Goal: Use online tool/utility: Utilize a website feature to perform a specific function

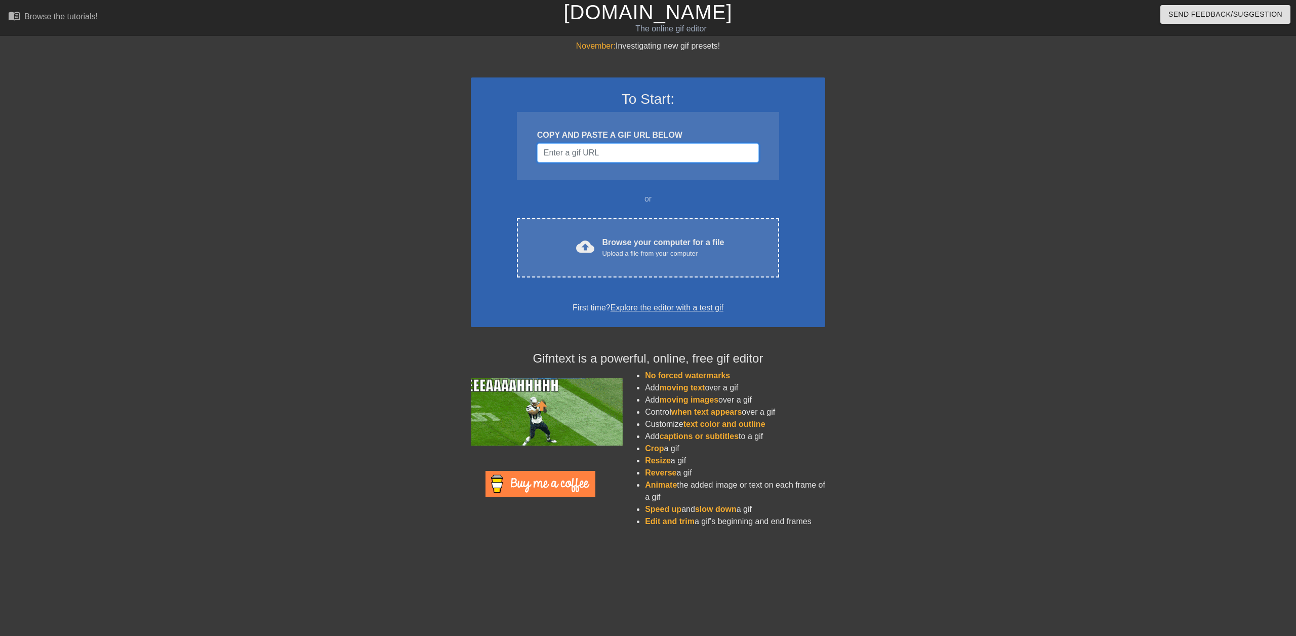
click at [614, 147] on input "Username" at bounding box center [648, 152] width 222 height 19
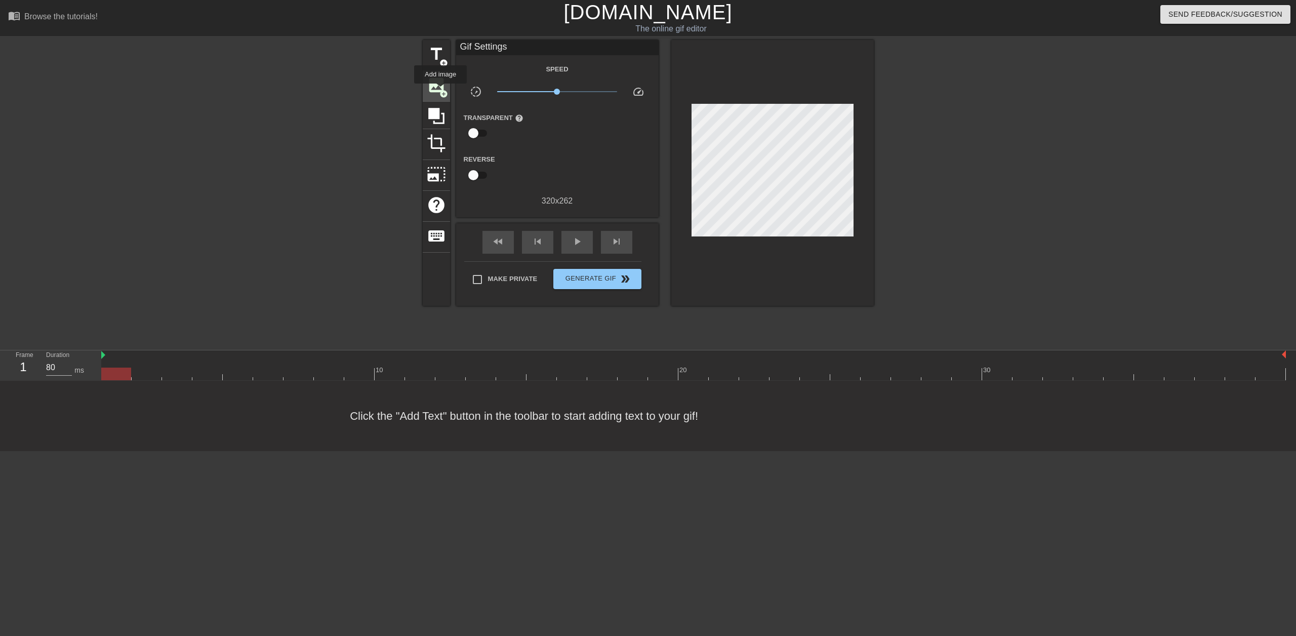
click at [440, 91] on span "add_circle" at bounding box center [443, 94] width 9 height 9
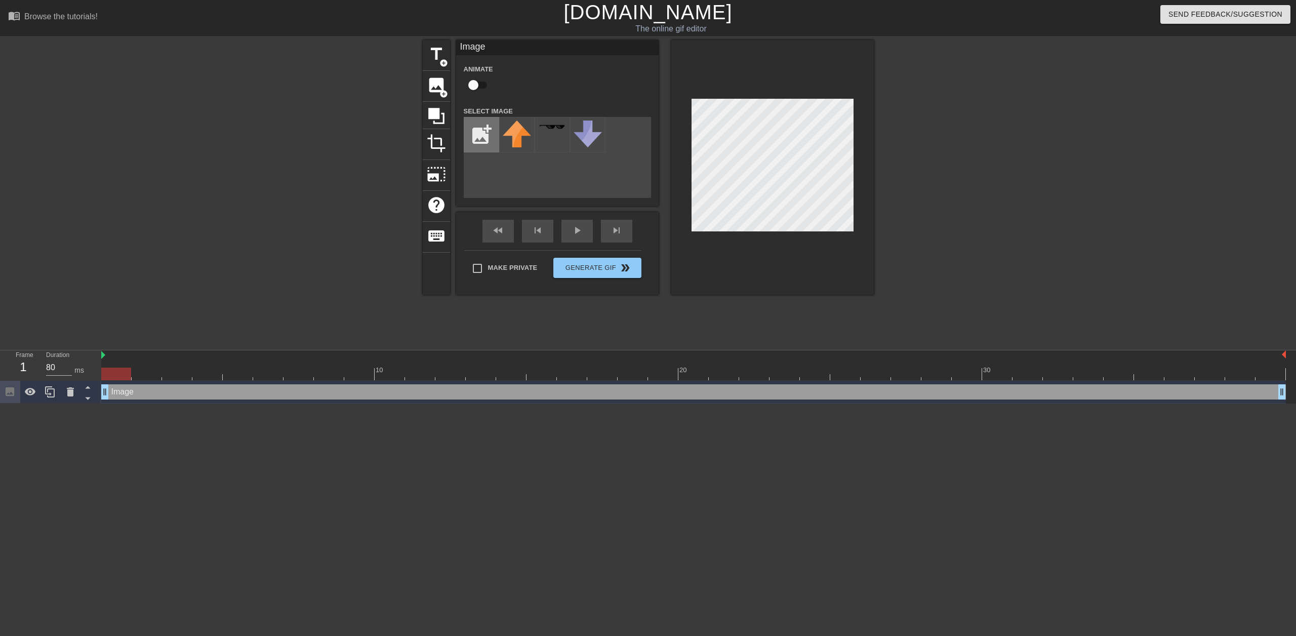
click at [483, 144] on input "file" at bounding box center [481, 134] width 34 height 34
type input "C:\fakepath\Screenshot [DATE] 140913.png"
click at [520, 147] on img at bounding box center [517, 136] width 28 height 32
click at [566, 230] on div "fast_rewind skip_previous play_arrow skip_next" at bounding box center [557, 231] width 165 height 38
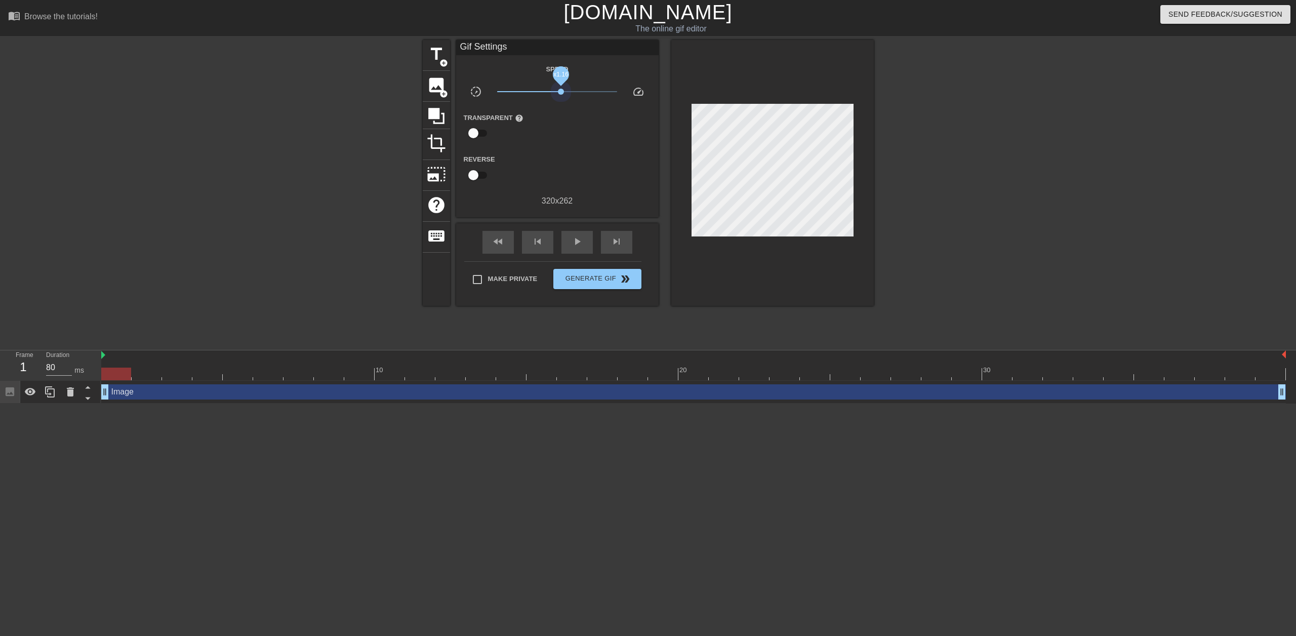
click at [561, 91] on span "x1.16" at bounding box center [557, 92] width 120 height 12
click at [577, 240] on span "play_arrow" at bounding box center [577, 241] width 12 height 12
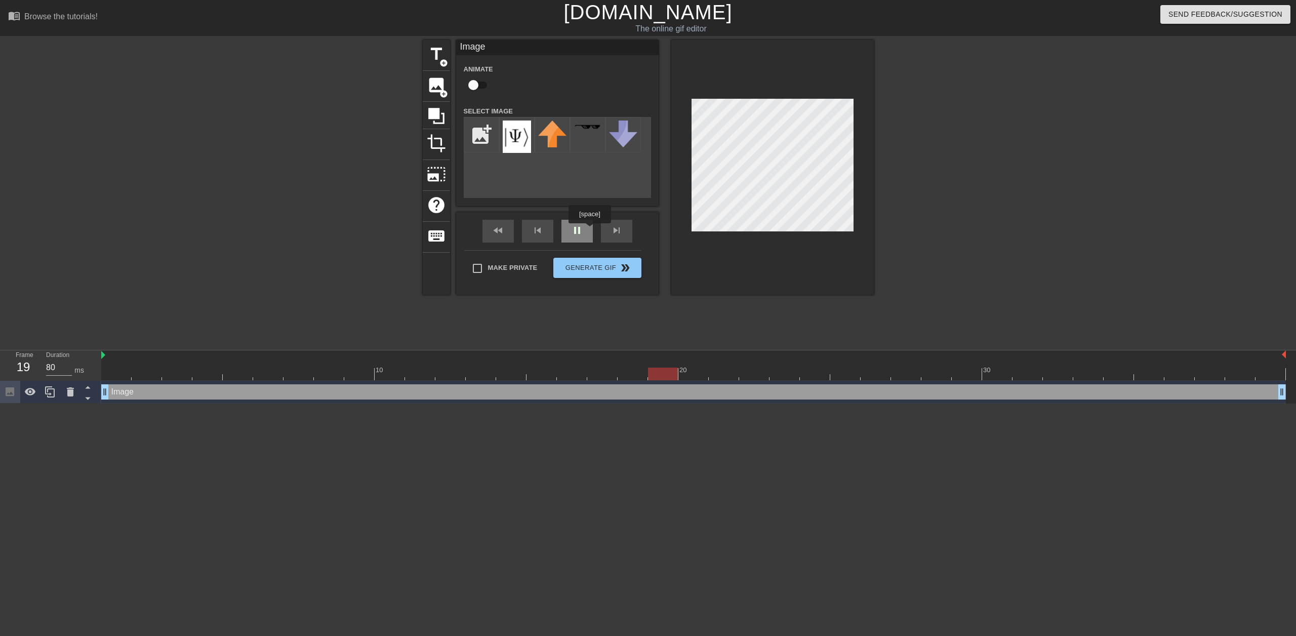
click at [590, 230] on div "fast_rewind skip_previous pause skip_next" at bounding box center [557, 231] width 165 height 38
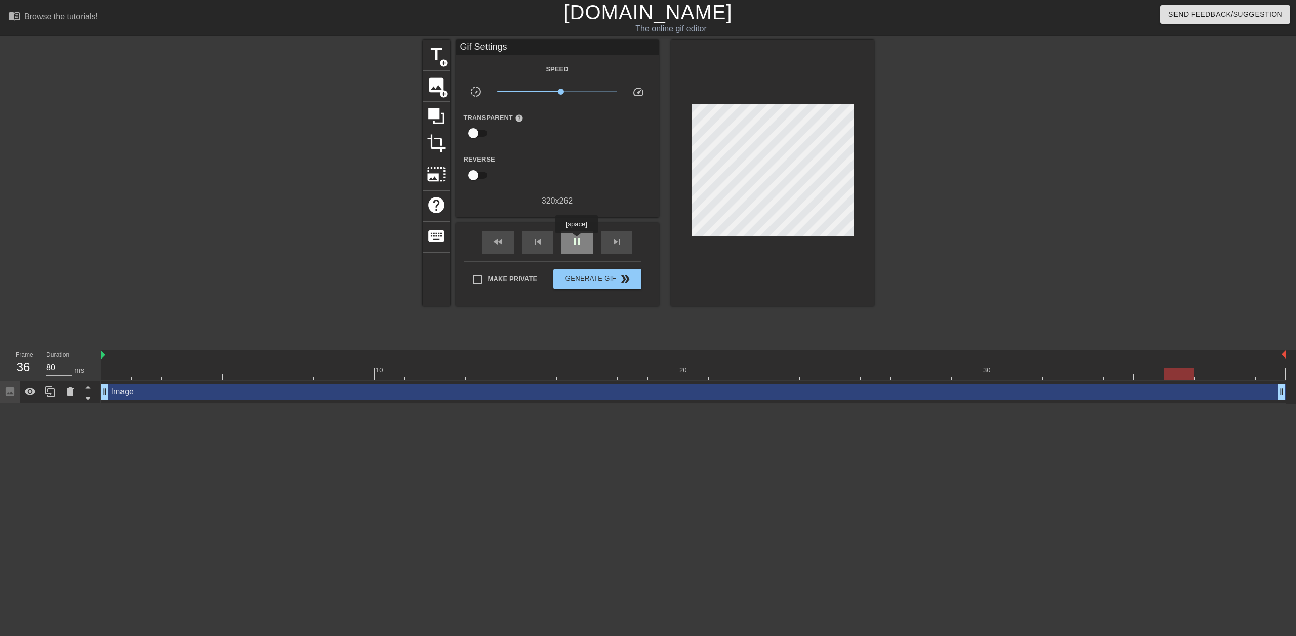
click at [576, 240] on span "pause" at bounding box center [577, 241] width 12 height 12
drag, startPoint x: 104, startPoint y: 385, endPoint x: 118, endPoint y: 383, distance: 14.3
click at [118, 383] on div "Image drag_handle drag_handle" at bounding box center [693, 392] width 1185 height 23
drag, startPoint x: 142, startPoint y: 373, endPoint x: 176, endPoint y: 373, distance: 33.9
click at [176, 373] on div at bounding box center [693, 374] width 1185 height 13
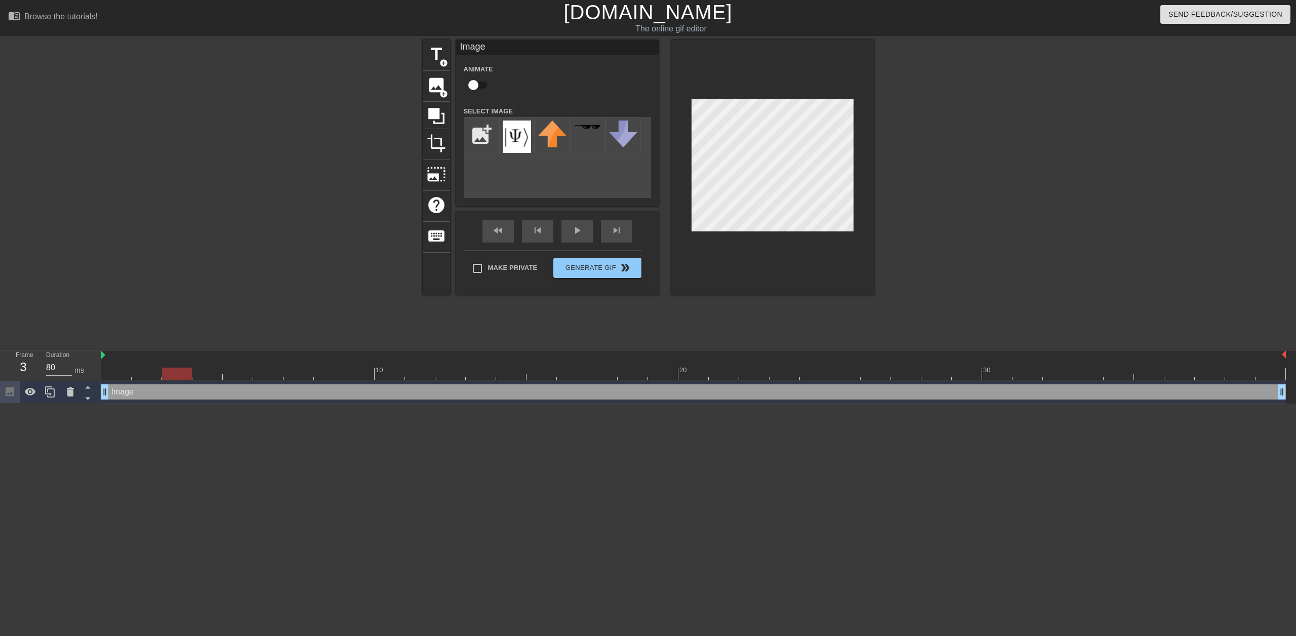
click at [149, 392] on div "Image drag_handle drag_handle" at bounding box center [693, 391] width 1185 height 15
drag, startPoint x: 103, startPoint y: 395, endPoint x: 337, endPoint y: 403, distance: 234.0
click at [337, 403] on div "Image drag_handle drag_handle" at bounding box center [693, 392] width 1185 height 23
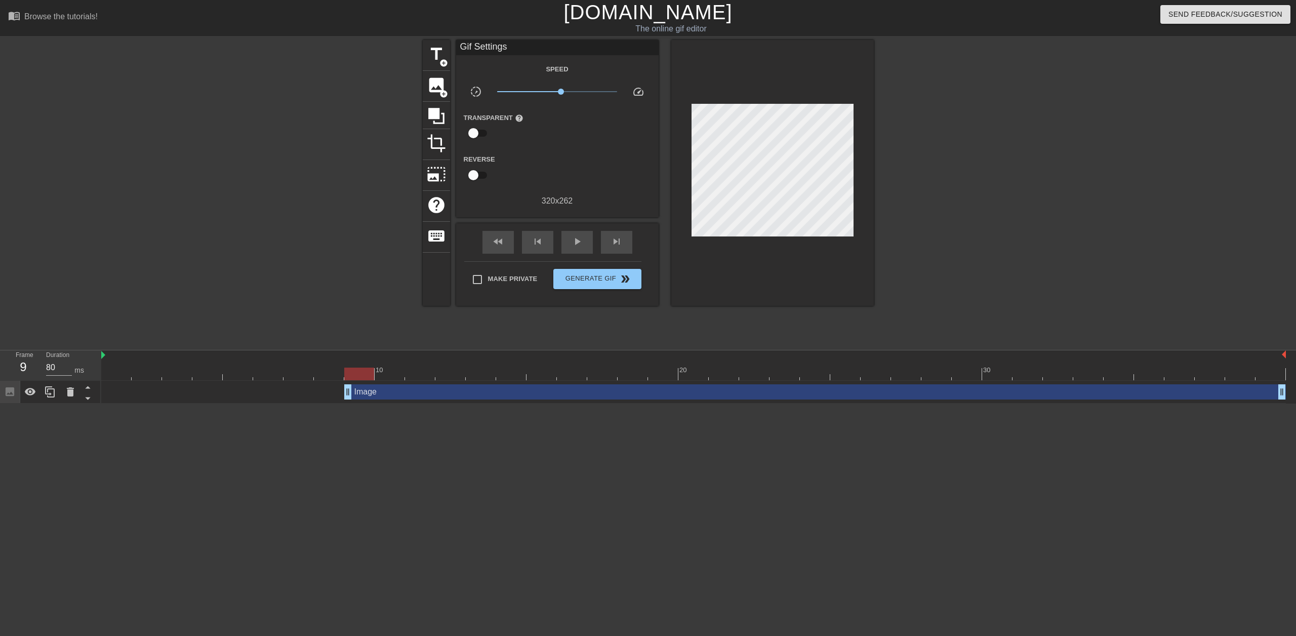
drag, startPoint x: 348, startPoint y: 390, endPoint x: 363, endPoint y: 392, distance: 14.8
drag, startPoint x: 346, startPoint y: 396, endPoint x: 374, endPoint y: 395, distance: 27.3
click at [374, 395] on div "Image drag_handle drag_handle" at bounding box center [693, 391] width 1185 height 15
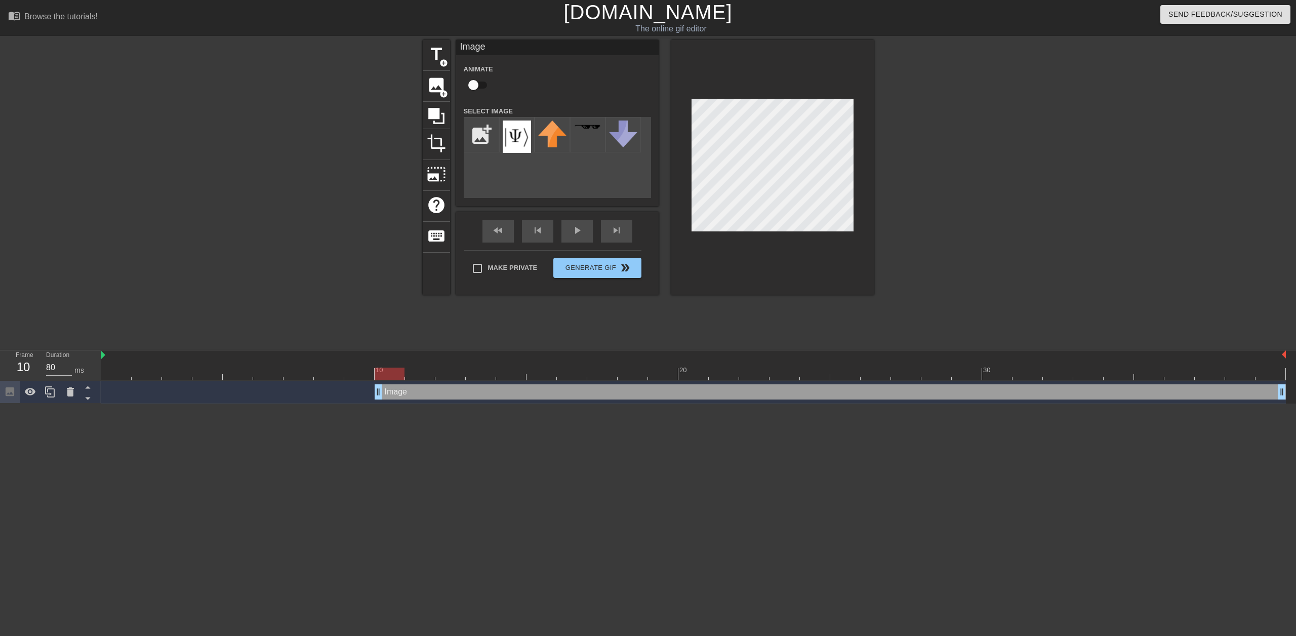
click at [479, 87] on input "checkbox" at bounding box center [474, 84] width 58 height 19
checkbox input "true"
drag, startPoint x: 380, startPoint y: 390, endPoint x: 375, endPoint y: 398, distance: 9.6
click at [391, 391] on span "lens" at bounding box center [392, 391] width 5 height 5
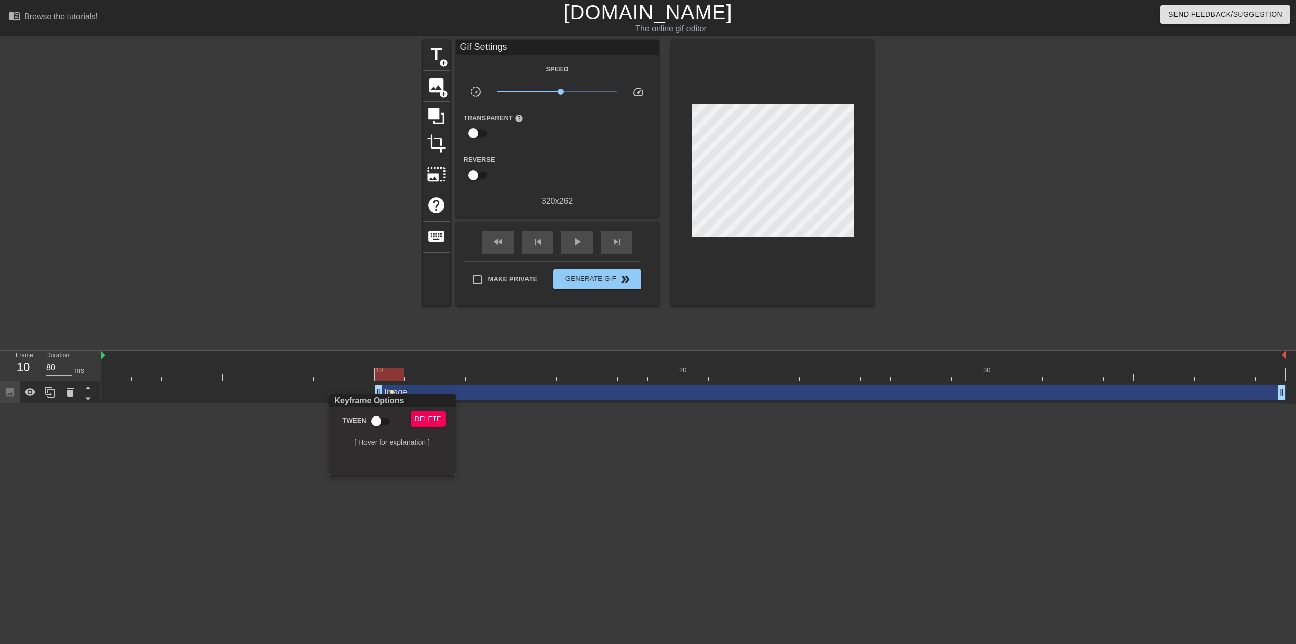
click at [502, 456] on div at bounding box center [648, 322] width 1296 height 644
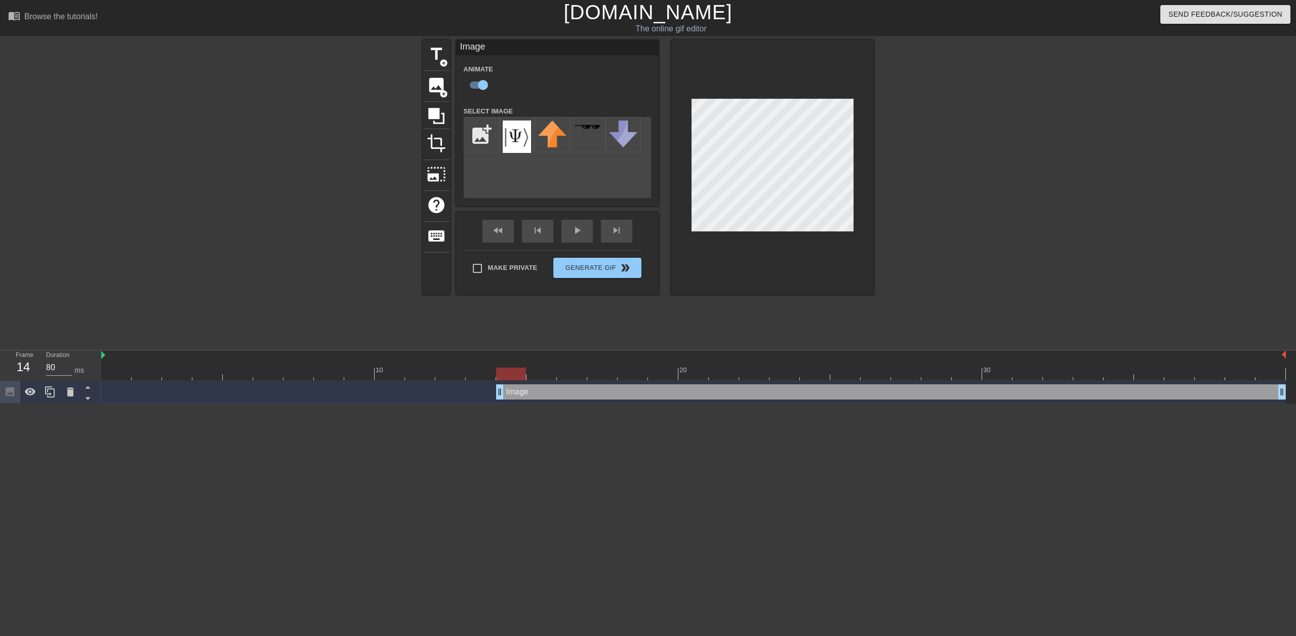
drag, startPoint x: 378, startPoint y: 392, endPoint x: 491, endPoint y: 389, distance: 112.9
click at [491, 389] on div "Image drag_handle drag_handle" at bounding box center [693, 391] width 1185 height 15
drag, startPoint x: 496, startPoint y: 391, endPoint x: 447, endPoint y: 394, distance: 49.2
click at [452, 374] on div at bounding box center [450, 374] width 30 height 13
drag, startPoint x: 452, startPoint y: 374, endPoint x: 5, endPoint y: 343, distance: 447.6
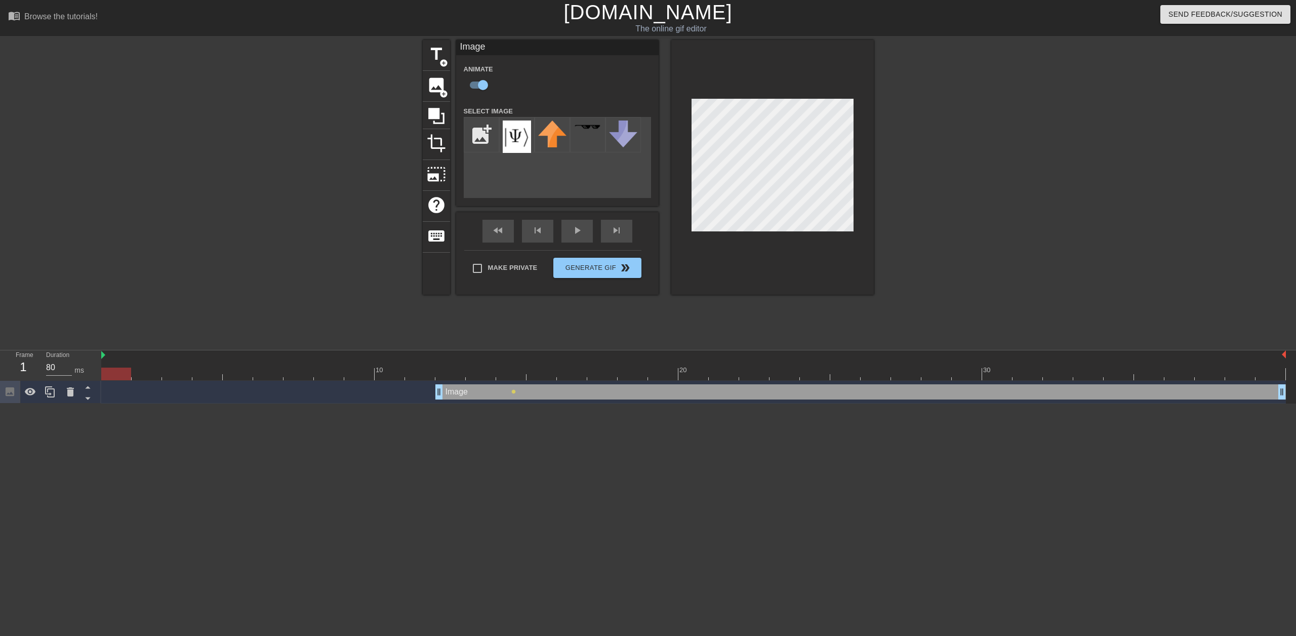
click at [5, 343] on div "menu_book Browse the tutorials! [DOMAIN_NAME] The online gif editor Send Feedba…" at bounding box center [648, 202] width 1296 height 404
drag, startPoint x: 436, startPoint y: 390, endPoint x: 427, endPoint y: 392, distance: 9.8
click at [427, 392] on div "Image drag_handle drag_handle lens" at bounding box center [693, 391] width 1185 height 15
drag, startPoint x: 113, startPoint y: 371, endPoint x: 369, endPoint y: 386, distance: 255.6
click at [369, 386] on div "10 20 30 Image drag_handle drag_handle lens" at bounding box center [698, 376] width 1195 height 53
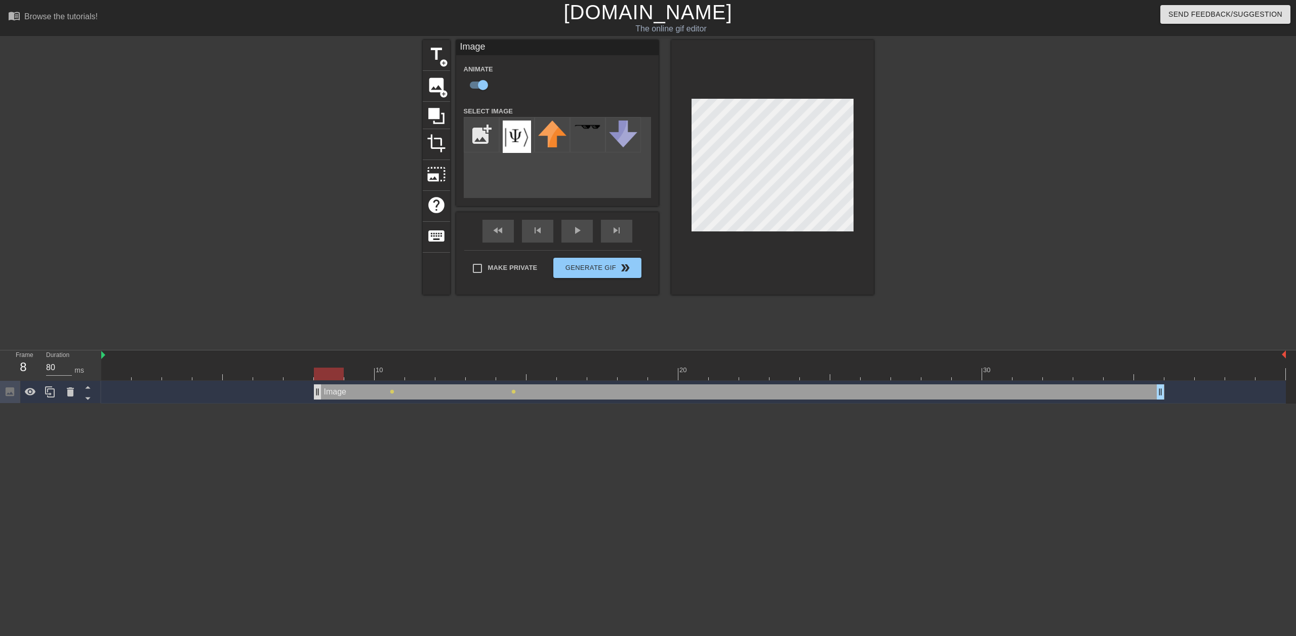
drag, startPoint x: 458, startPoint y: 392, endPoint x: 350, endPoint y: 391, distance: 107.3
click at [350, 391] on div "Image drag_handle drag_handle" at bounding box center [739, 391] width 851 height 15
drag, startPoint x: 420, startPoint y: 394, endPoint x: 330, endPoint y: 391, distance: 89.7
click at [330, 391] on div "Image drag_handle drag_handle" at bounding box center [648, 391] width 851 height 15
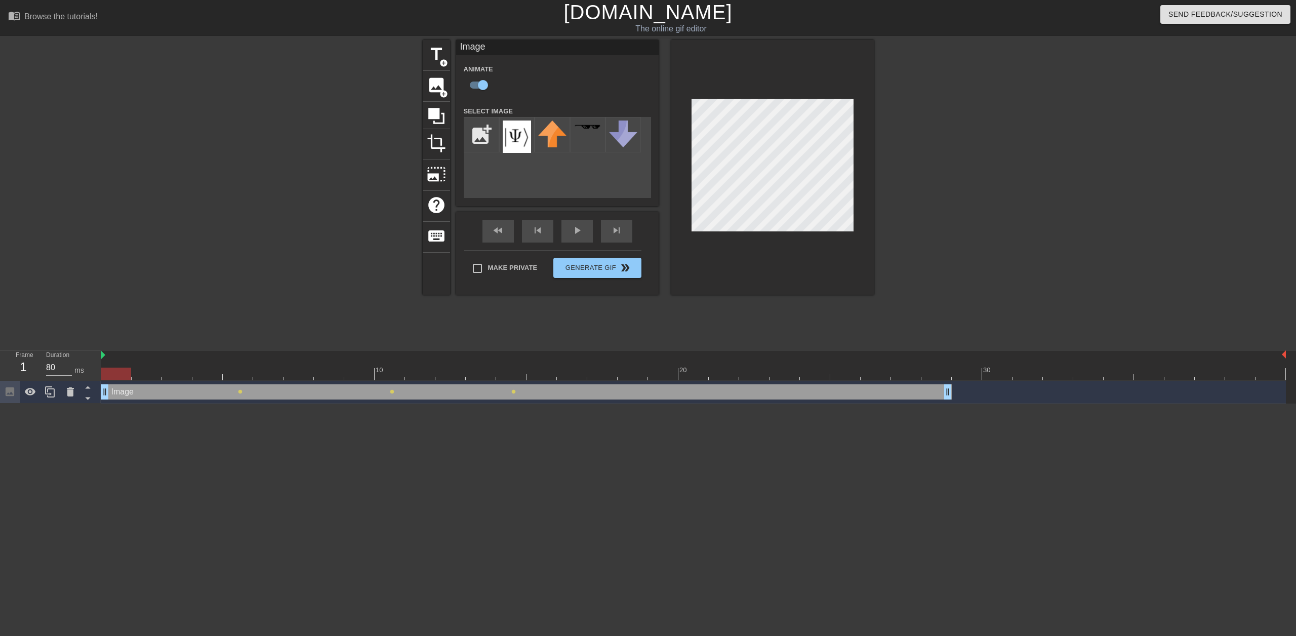
drag, startPoint x: 337, startPoint y: 388, endPoint x: 182, endPoint y: 390, distance: 155.4
click at [182, 390] on div "Image drag_handle drag_handle" at bounding box center [526, 391] width 851 height 15
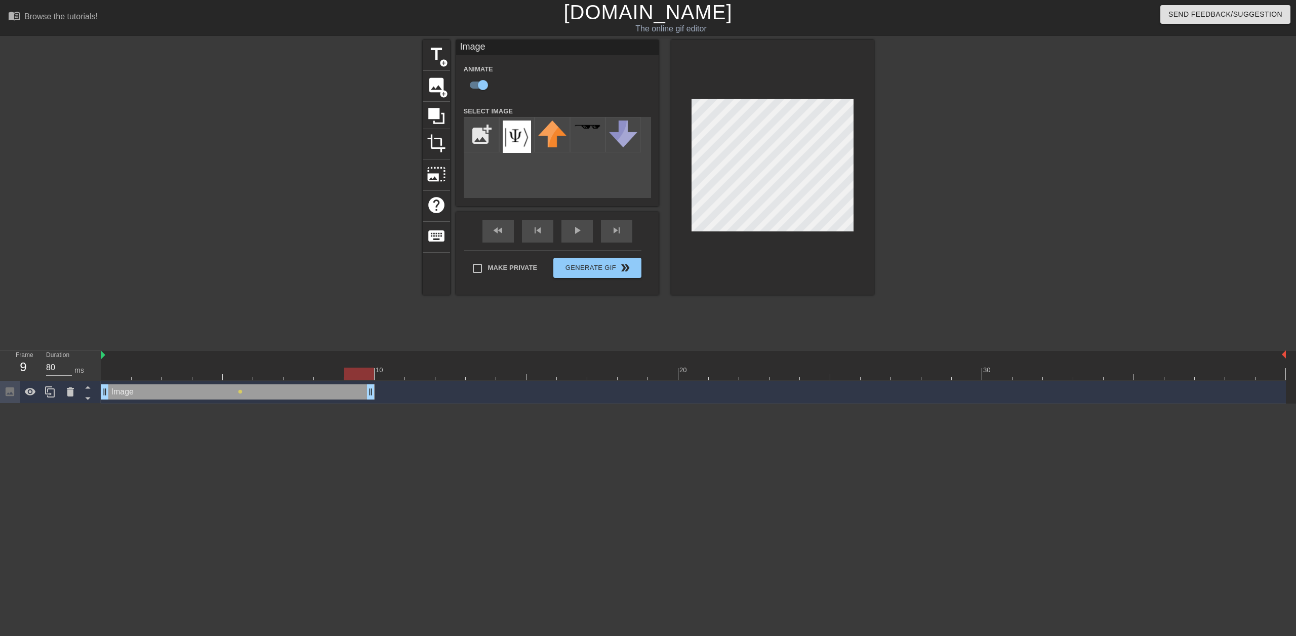
drag, startPoint x: 948, startPoint y: 393, endPoint x: 371, endPoint y: 388, distance: 577.2
drag, startPoint x: 373, startPoint y: 392, endPoint x: 400, endPoint y: 387, distance: 27.3
drag, startPoint x: 403, startPoint y: 392, endPoint x: 426, endPoint y: 389, distance: 23.5
drag, startPoint x: 431, startPoint y: 394, endPoint x: 447, endPoint y: 393, distance: 15.2
drag, startPoint x: 460, startPoint y: 393, endPoint x: 485, endPoint y: 391, distance: 25.4
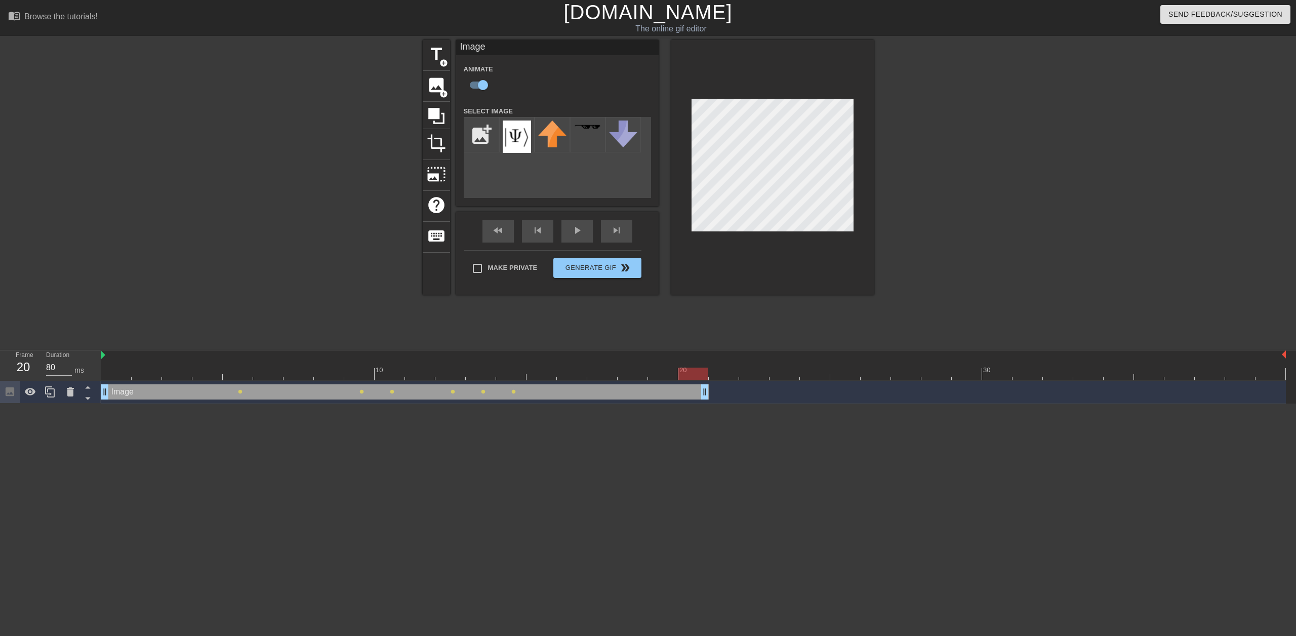
drag, startPoint x: 490, startPoint y: 393, endPoint x: 689, endPoint y: 394, distance: 198.5
drag, startPoint x: 703, startPoint y: 393, endPoint x: 758, endPoint y: 393, distance: 55.2
drag, startPoint x: 768, startPoint y: 392, endPoint x: 882, endPoint y: 387, distance: 114.5
drag, startPoint x: 884, startPoint y: 387, endPoint x: 949, endPoint y: 393, distance: 65.1
drag, startPoint x: 947, startPoint y: 390, endPoint x: 1054, endPoint y: 386, distance: 106.9
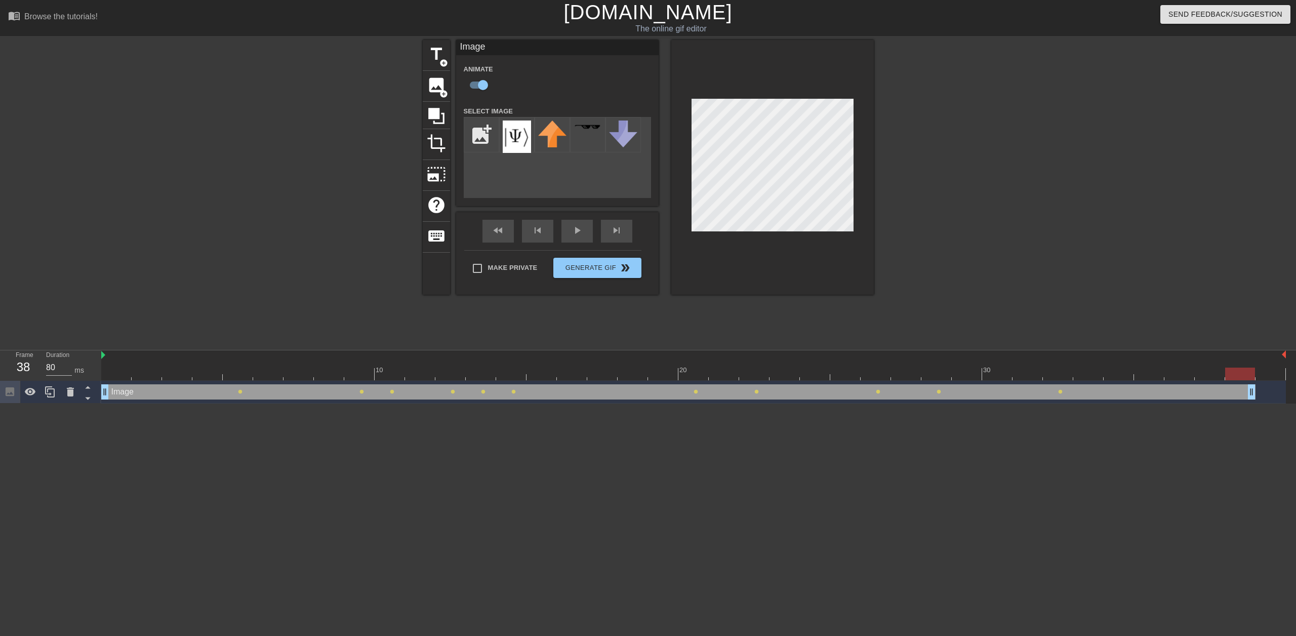
drag, startPoint x: 1068, startPoint y: 391, endPoint x: 1262, endPoint y: 368, distance: 194.9
click at [1262, 368] on div "10 20 30 Image drag_handle drag_handle lens lens lens lens lens lens lens lens …" at bounding box center [698, 376] width 1195 height 53
drag, startPoint x: 1252, startPoint y: 393, endPoint x: 1277, endPoint y: 393, distance: 25.3
click at [105, 359] on div at bounding box center [693, 355] width 1185 height 10
click at [110, 371] on div at bounding box center [693, 374] width 1185 height 13
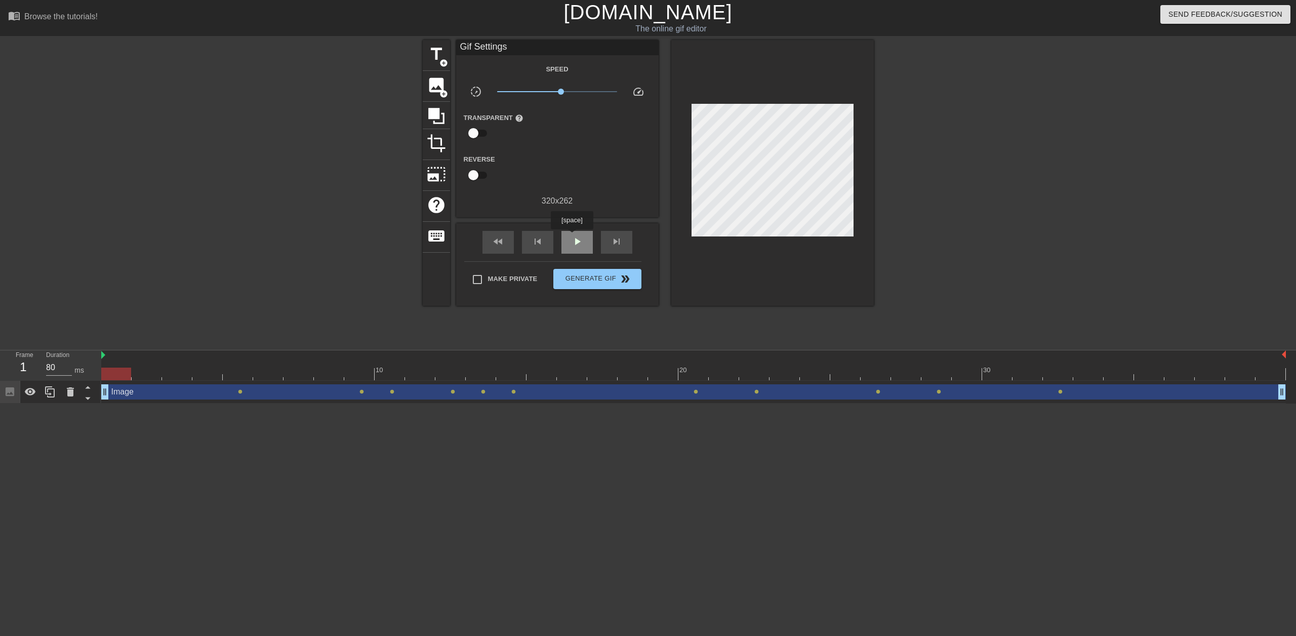
click at [572, 236] on span "play_arrow" at bounding box center [577, 241] width 12 height 12
click at [613, 286] on button "Generate Gif double_arrow" at bounding box center [597, 279] width 88 height 20
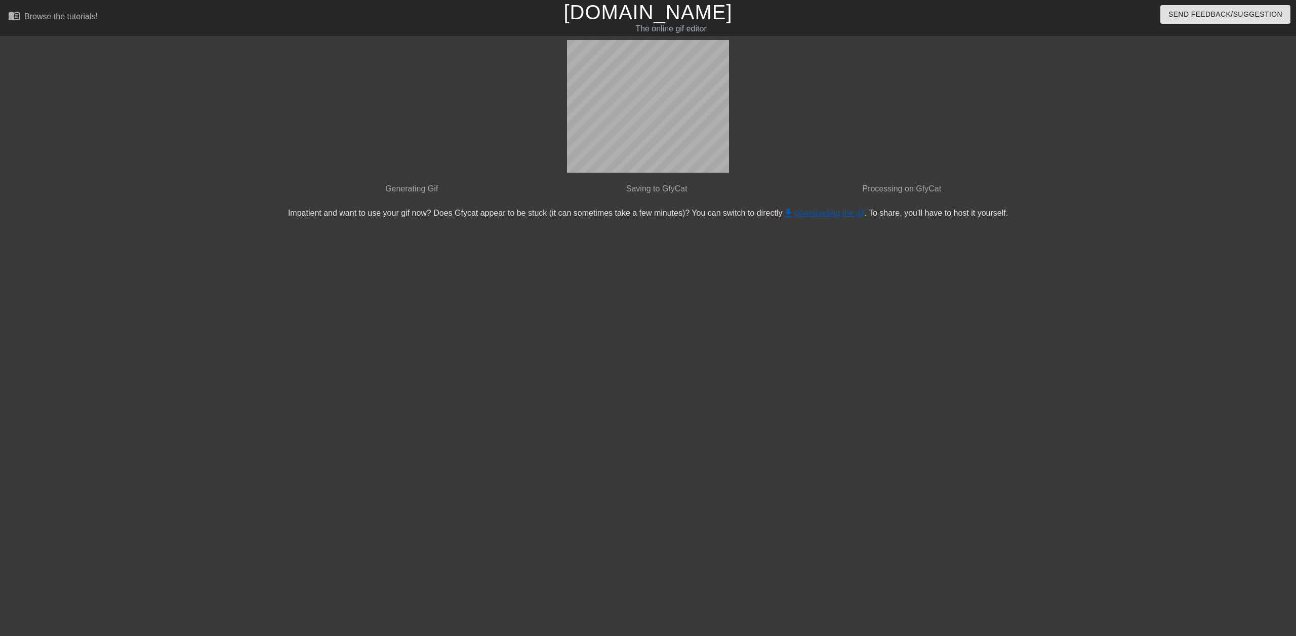
click at [843, 215] on link "get_app downloading the gif" at bounding box center [823, 213] width 82 height 9
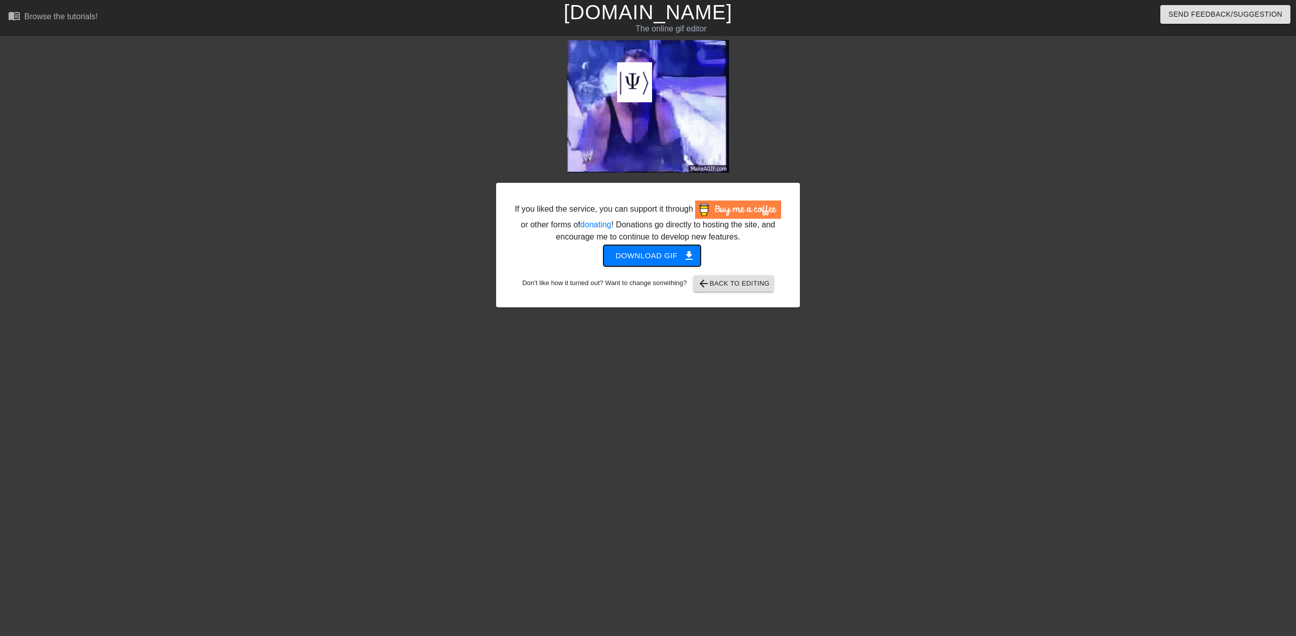
click at [654, 256] on span "Download gif get_app" at bounding box center [652, 255] width 73 height 13
